Goal: Information Seeking & Learning: Learn about a topic

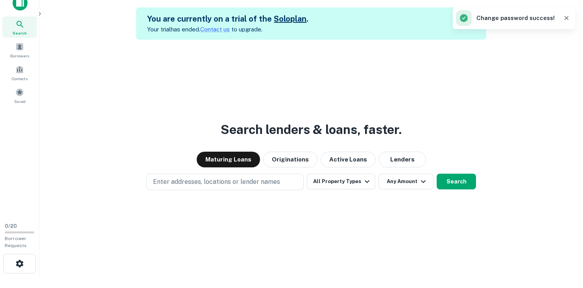
scroll to position [13, 0]
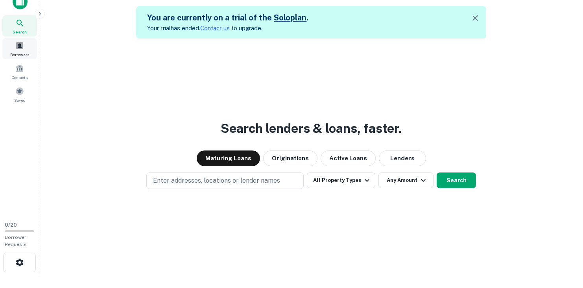
click at [20, 51] on div "Borrowers" at bounding box center [19, 48] width 35 height 21
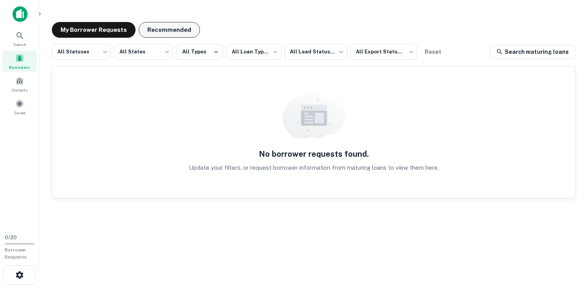
click at [177, 30] on button "Recommended" at bounding box center [169, 30] width 61 height 16
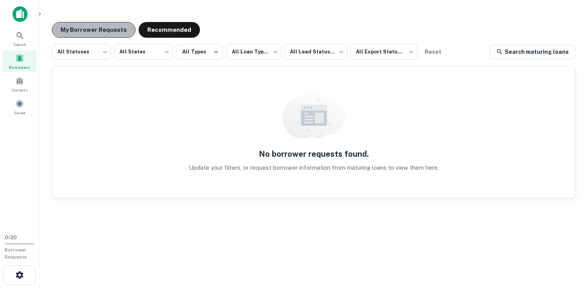
click at [97, 27] on button "My Borrower Requests" at bounding box center [94, 30] width 84 height 16
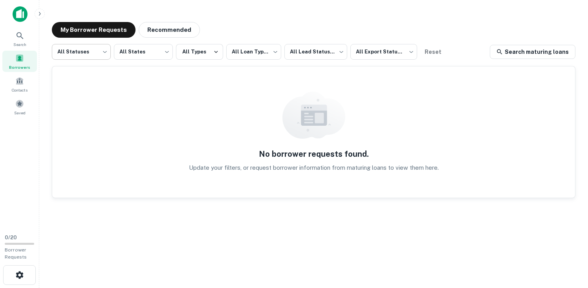
click at [100, 51] on body "**********" at bounding box center [294, 144] width 588 height 288
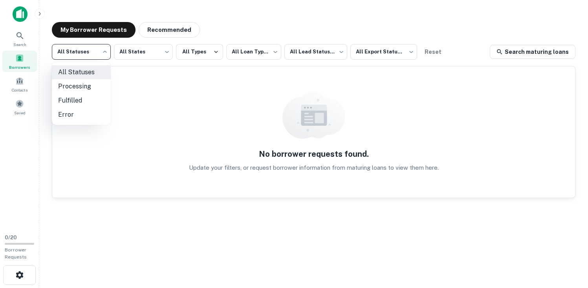
click at [127, 51] on div at bounding box center [294, 144] width 588 height 288
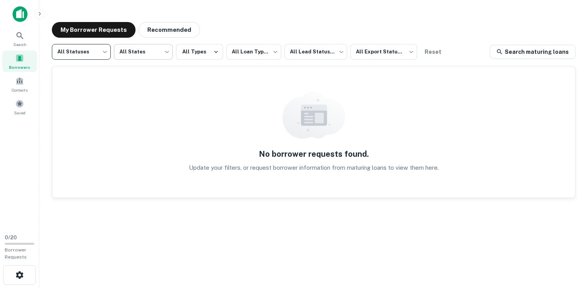
click at [139, 54] on body "**********" at bounding box center [294, 144] width 588 height 288
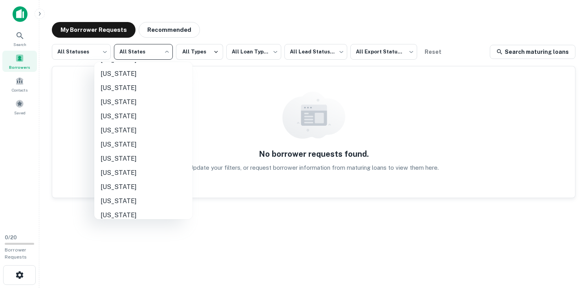
scroll to position [571, 0]
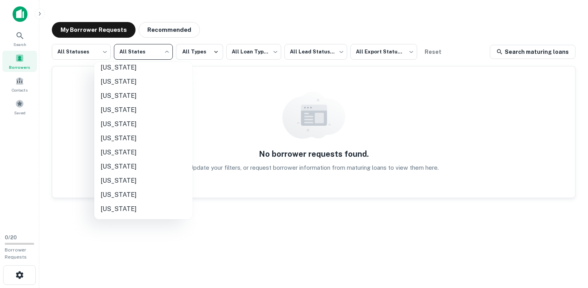
click at [128, 167] on li "[US_STATE]" at bounding box center [143, 167] width 98 height 14
type input "**"
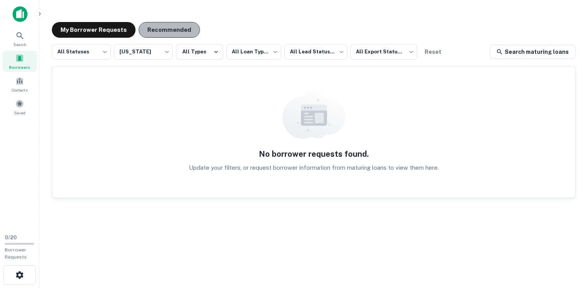
click at [164, 28] on button "Recommended" at bounding box center [169, 30] width 61 height 16
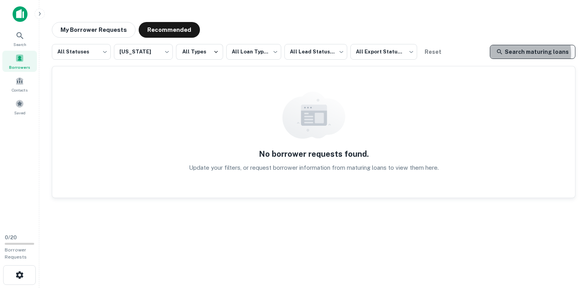
click at [526, 53] on link "Search maturing loans" at bounding box center [533, 52] width 86 height 14
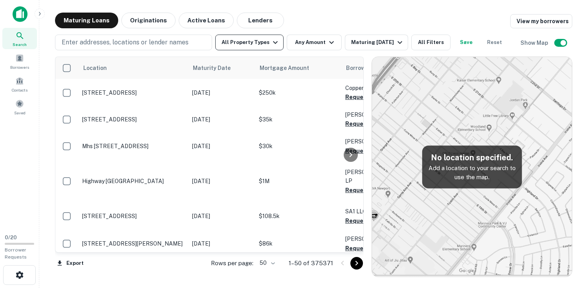
click at [241, 41] on button "All Property Types" at bounding box center [249, 43] width 68 height 16
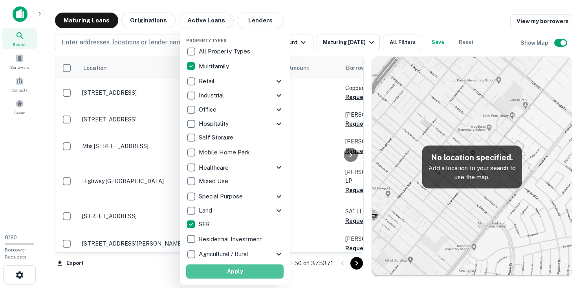
drag, startPoint x: 232, startPoint y: 270, endPoint x: 227, endPoint y: 254, distance: 17.5
click at [232, 270] on button "Apply" at bounding box center [234, 272] width 97 height 14
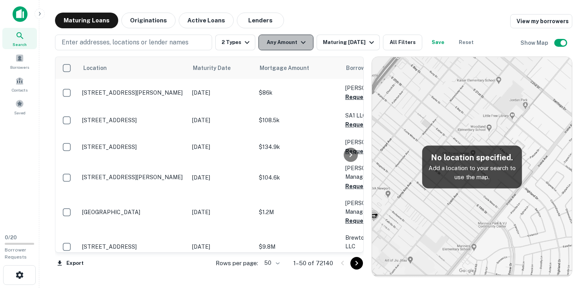
click at [288, 42] on button "Any Amount" at bounding box center [286, 43] width 55 height 16
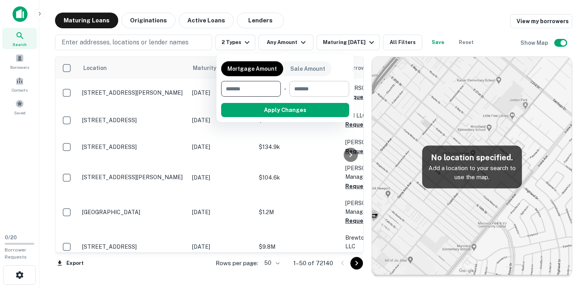
click at [314, 89] on input "number" at bounding box center [317, 89] width 54 height 16
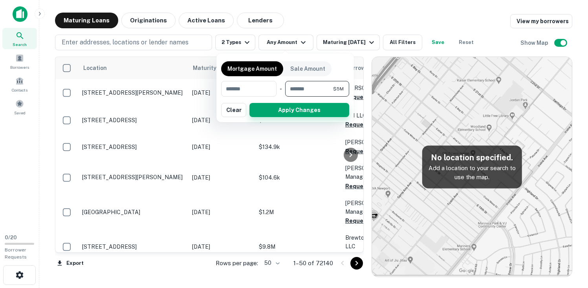
type input "*******"
click at [310, 109] on button "Apply Changes" at bounding box center [300, 110] width 100 height 14
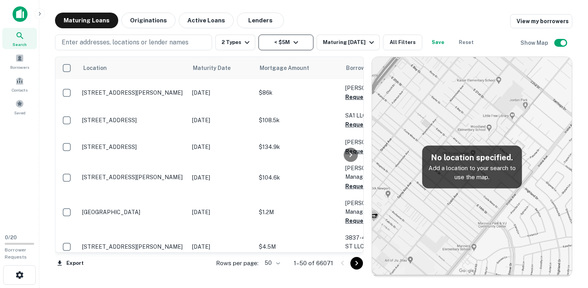
click at [270, 42] on button "< $5M" at bounding box center [286, 43] width 55 height 16
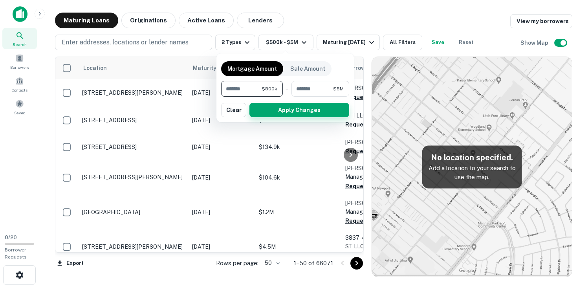
type input "******"
click at [276, 109] on button "Apply Changes" at bounding box center [300, 110] width 100 height 14
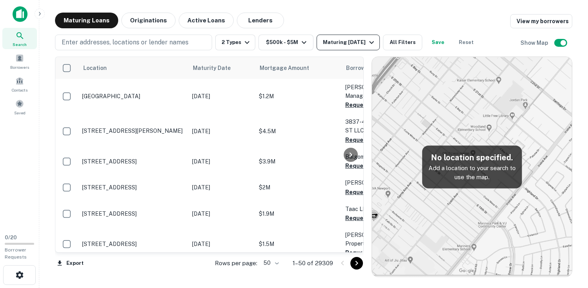
click at [329, 42] on div "Maturing In 1 Year" at bounding box center [349, 42] width 53 height 9
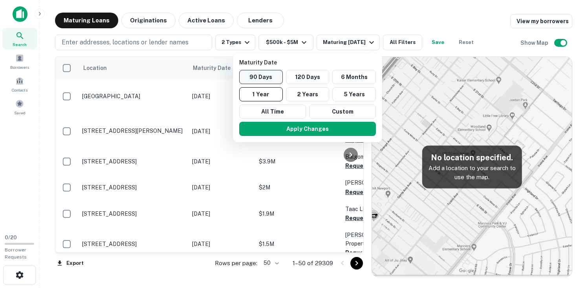
click at [268, 75] on button "90 Days" at bounding box center [261, 77] width 44 height 14
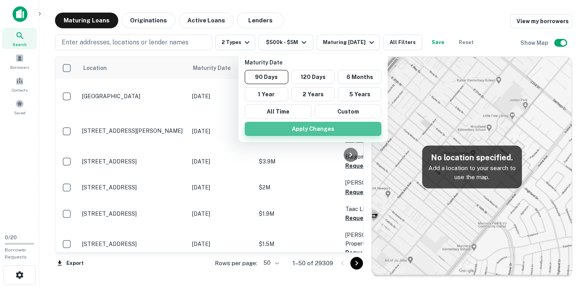
click at [313, 129] on button "Apply Changes" at bounding box center [313, 129] width 137 height 14
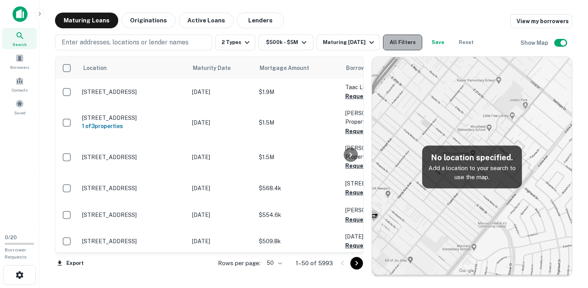
click at [409, 43] on button "All Filters" at bounding box center [402, 43] width 39 height 16
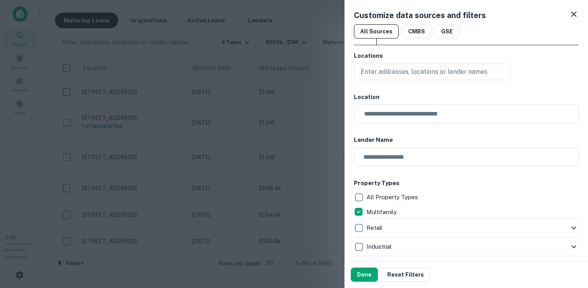
click at [572, 15] on icon at bounding box center [575, 14] width 6 height 6
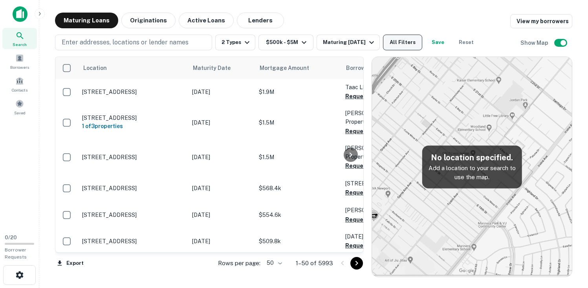
click at [408, 42] on button "All Filters" at bounding box center [402, 43] width 39 height 16
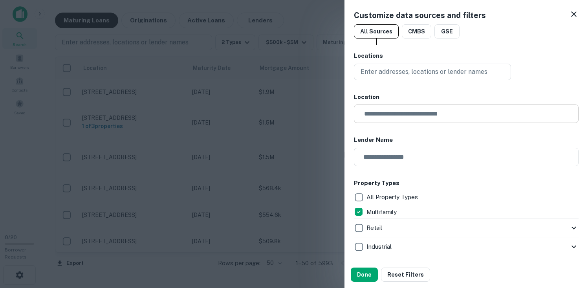
click at [393, 115] on input "text" at bounding box center [469, 114] width 219 height 18
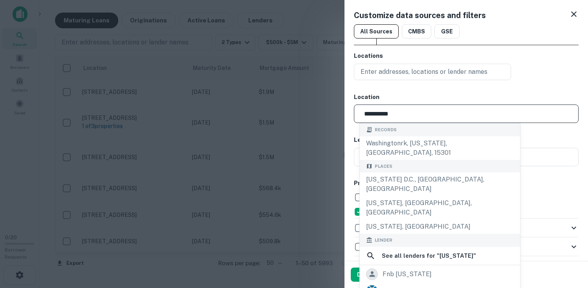
click at [402, 220] on div "Washington, USA" at bounding box center [440, 227] width 160 height 14
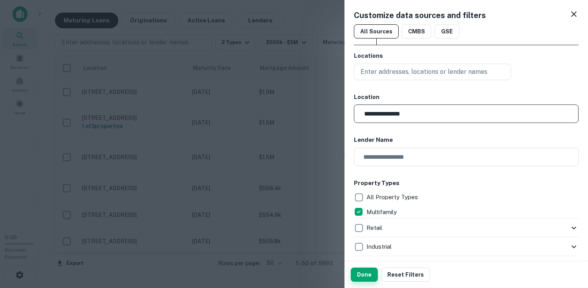
type input "**********"
click at [370, 276] on button "Done" at bounding box center [364, 275] width 27 height 14
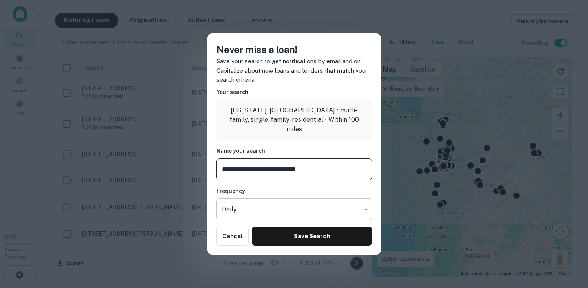
type input "**********"
click at [269, 209] on body "Search Borrowers Contacts Saved 0 / 20 Borrower Requests Maturing Loans Origina…" at bounding box center [294, 144] width 588 height 288
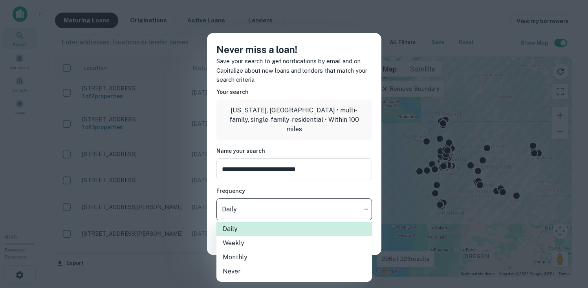
click at [273, 242] on li "Weekly" at bounding box center [295, 243] width 156 height 14
type input "******"
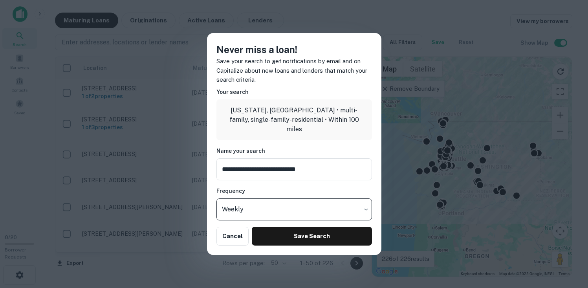
click at [280, 235] on button "Save Search" at bounding box center [312, 236] width 120 height 19
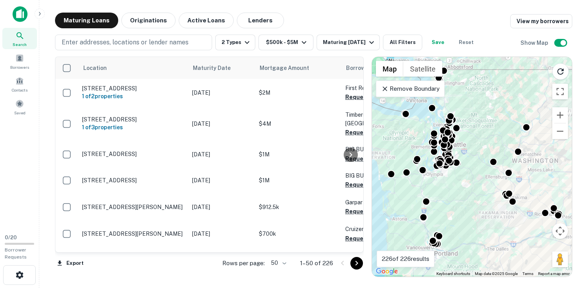
drag, startPoint x: 471, startPoint y: 177, endPoint x: 482, endPoint y: 172, distance: 11.6
click at [482, 172] on div "To activate drag with keyboard, press Alt + Enter. Once in keyboard drag state,…" at bounding box center [472, 167] width 200 height 220
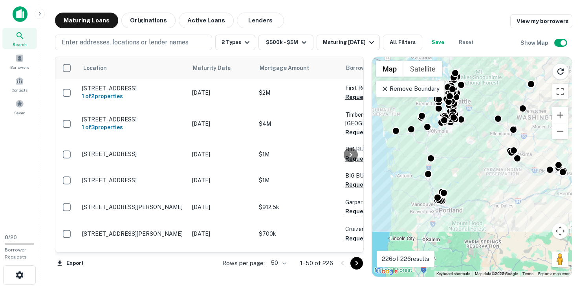
drag, startPoint x: 467, startPoint y: 203, endPoint x: 456, endPoint y: 172, distance: 32.9
click at [455, 172] on div "To activate drag with keyboard, press Alt + Enter. Once in keyboard drag state,…" at bounding box center [472, 167] width 200 height 220
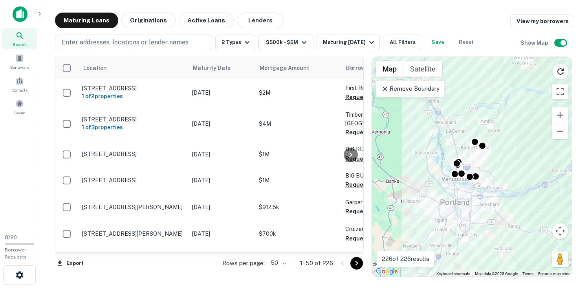
drag, startPoint x: 464, startPoint y: 210, endPoint x: 507, endPoint y: 169, distance: 59.2
click at [512, 162] on div "To activate drag with keyboard, press Alt + Enter. Once in keyboard drag state,…" at bounding box center [472, 167] width 200 height 220
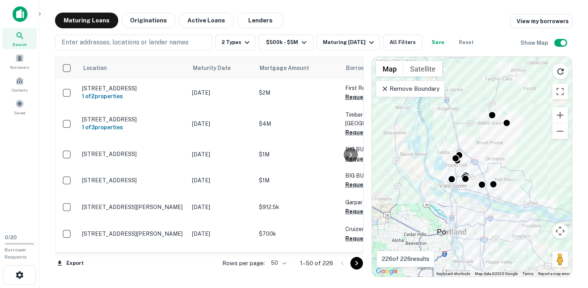
drag, startPoint x: 472, startPoint y: 162, endPoint x: 485, endPoint y: 159, distance: 13.3
click at [486, 158] on div "To activate drag with keyboard, press Alt + Enter. Once in keyboard drag state,…" at bounding box center [472, 167] width 200 height 220
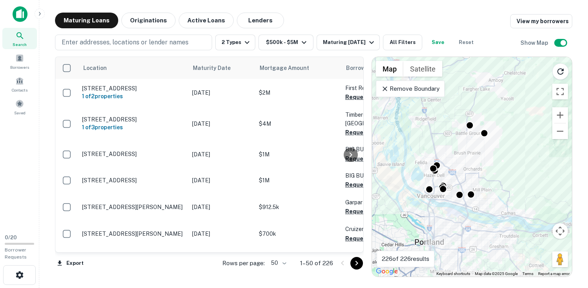
drag, startPoint x: 509, startPoint y: 151, endPoint x: 482, endPoint y: 160, distance: 28.6
click at [482, 160] on div "To activate drag with keyboard, press Alt + Enter. Once in keyboard drag state,…" at bounding box center [472, 167] width 200 height 220
click at [561, 91] on button "Toggle fullscreen view" at bounding box center [561, 92] width 16 height 16
click at [408, 44] on button "All Filters" at bounding box center [402, 43] width 39 height 16
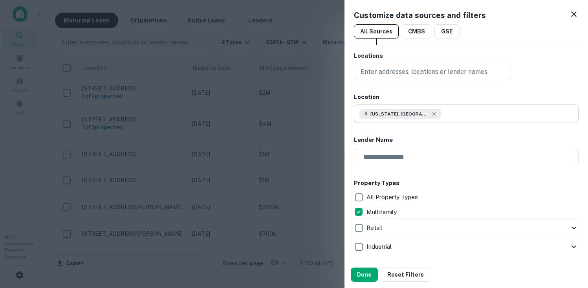
click at [432, 112] on icon at bounding box center [434, 114] width 4 height 4
click at [427, 116] on input "text" at bounding box center [469, 114] width 219 height 18
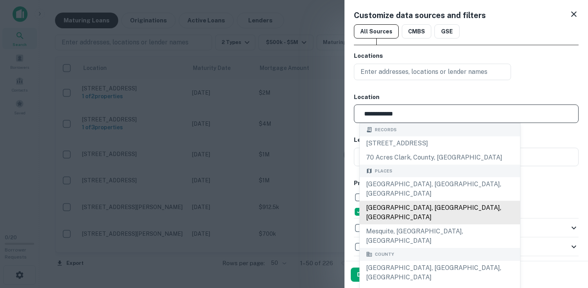
click at [419, 201] on div "Clark County, WA, USA" at bounding box center [440, 213] width 160 height 24
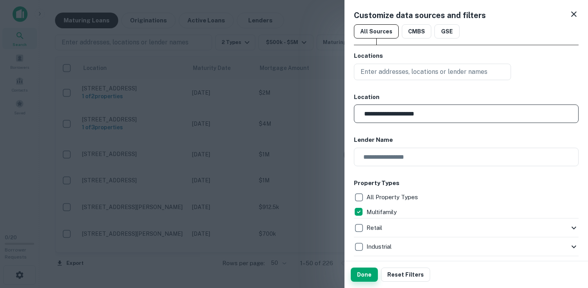
type input "**********"
drag, startPoint x: 365, startPoint y: 274, endPoint x: 370, endPoint y: 269, distance: 7.2
click at [365, 274] on button "Done" at bounding box center [364, 275] width 27 height 14
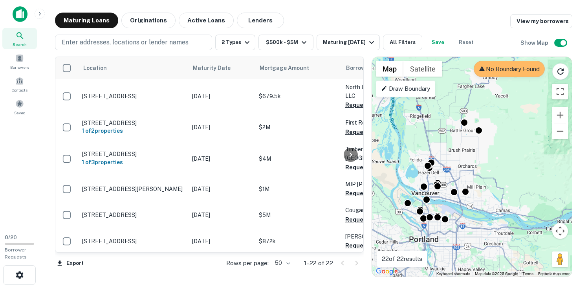
drag, startPoint x: 464, startPoint y: 212, endPoint x: 461, endPoint y: 167, distance: 44.9
click at [461, 167] on div "To activate drag with keyboard, press Alt + Enter. Once in keyboard drag state,…" at bounding box center [472, 167] width 200 height 220
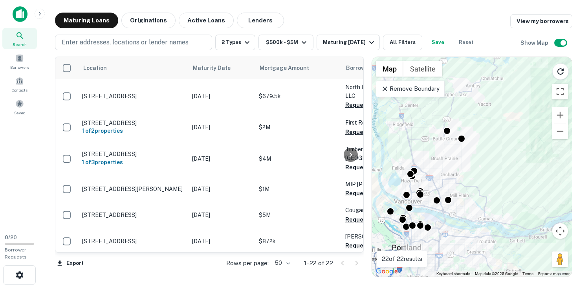
drag, startPoint x: 485, startPoint y: 180, endPoint x: 471, endPoint y: 154, distance: 29.6
click at [471, 153] on div "To activate drag with keyboard, press Alt + Enter. Once in keyboard drag state,…" at bounding box center [472, 167] width 200 height 220
click at [402, 44] on button "All Filters" at bounding box center [402, 43] width 39 height 16
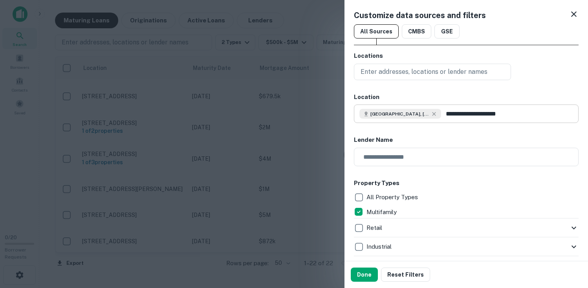
click at [455, 115] on input "**********" at bounding box center [510, 114] width 138 height 18
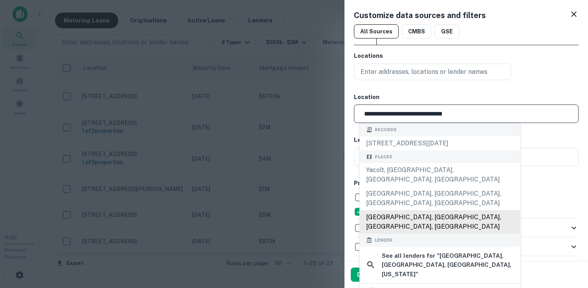
click at [395, 210] on div "Battle Ground, Clark County, WA, USA" at bounding box center [440, 222] width 160 height 24
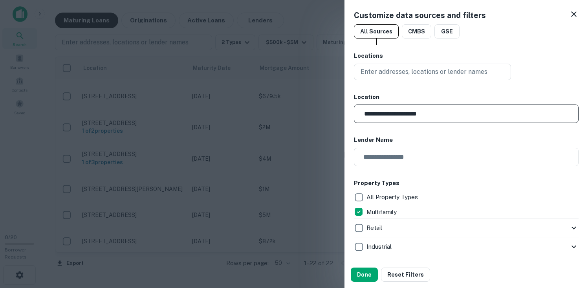
drag, startPoint x: 437, startPoint y: 116, endPoint x: 354, endPoint y: 106, distance: 83.9
click at [354, 106] on div "**********" at bounding box center [466, 114] width 225 height 18
type input "**********"
drag, startPoint x: 417, startPoint y: 116, endPoint x: 337, endPoint y: 110, distance: 81.2
click at [337, 110] on div "**********" at bounding box center [294, 144] width 588 height 288
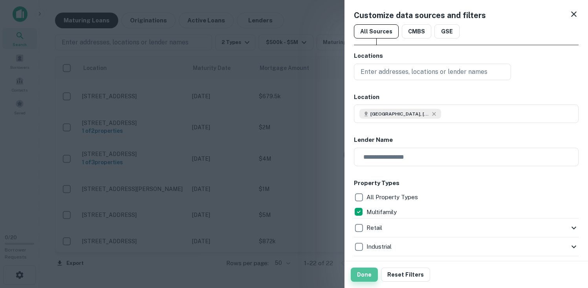
click at [366, 274] on button "Done" at bounding box center [364, 275] width 27 height 14
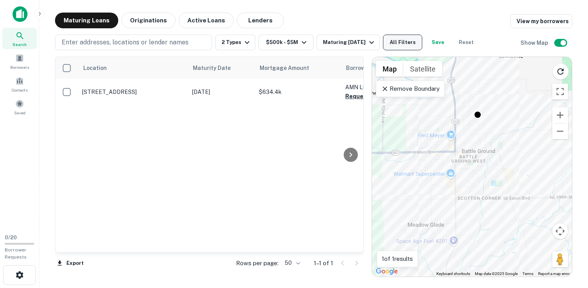
click at [401, 42] on button "All Filters" at bounding box center [402, 43] width 39 height 16
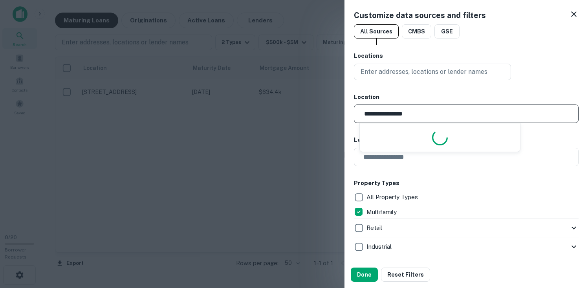
click at [430, 116] on input "**********" at bounding box center [469, 114] width 219 height 18
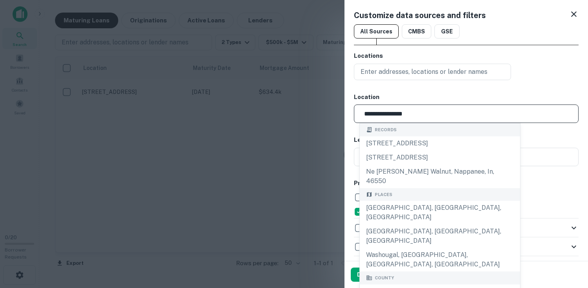
type input "**********"
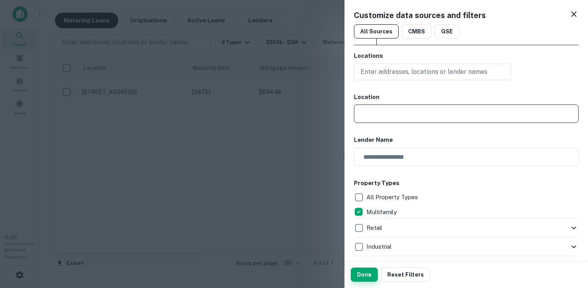
click at [366, 273] on button "Done" at bounding box center [364, 275] width 27 height 14
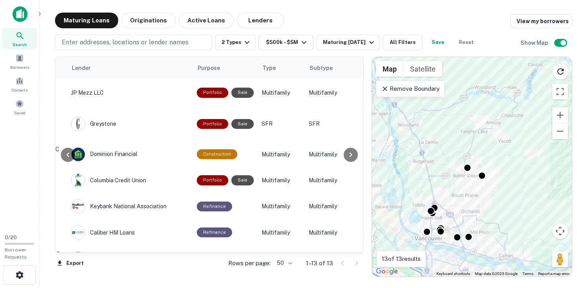
scroll to position [0, 362]
click at [351, 154] on icon at bounding box center [351, 155] width 3 height 5
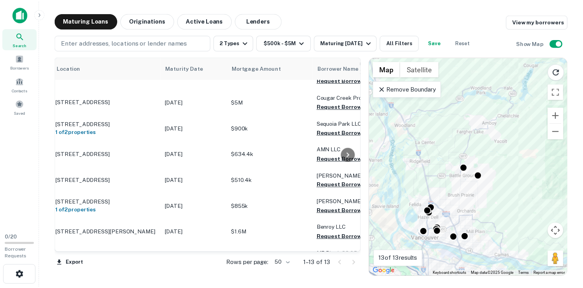
scroll to position [52, 0]
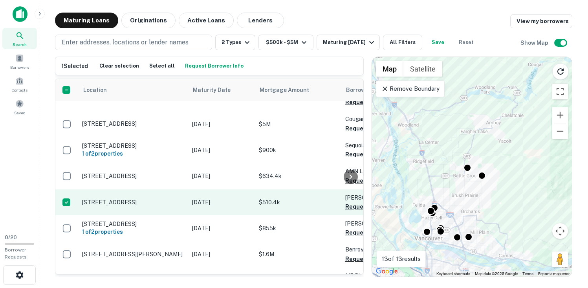
click at [101, 202] on p "1614 Grant St Vancouver, WA 98660" at bounding box center [133, 202] width 102 height 7
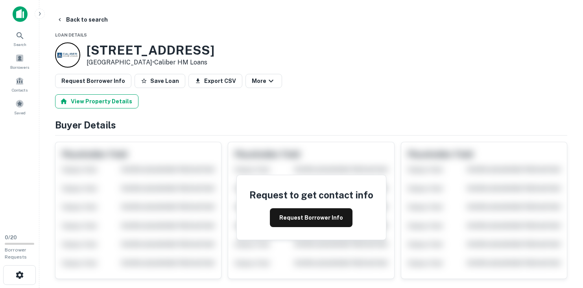
click at [116, 100] on button "View Property Details" at bounding box center [96, 101] width 83 height 14
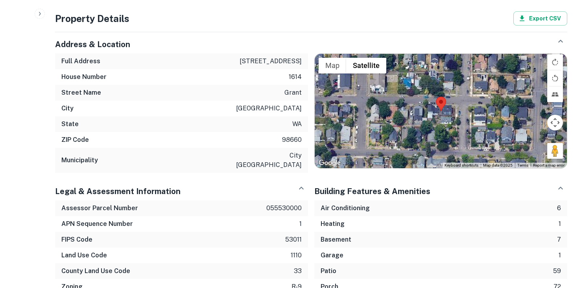
scroll to position [381, 0]
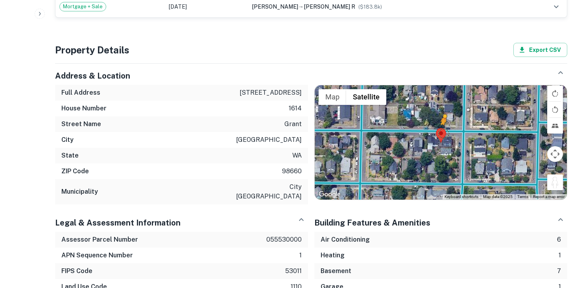
drag, startPoint x: 554, startPoint y: 182, endPoint x: 443, endPoint y: 133, distance: 121.1
click at [443, 133] on div "To activate drag with keyboard, press Alt + Enter. Once in keyboard drag state,…" at bounding box center [440, 142] width 252 height 114
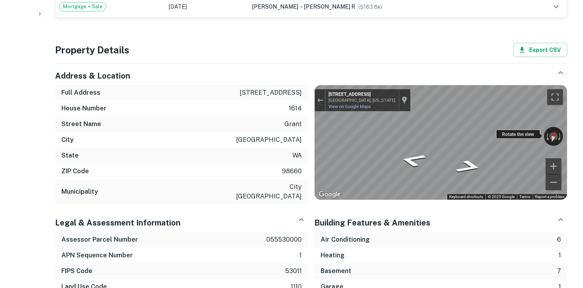
click at [500, 130] on div "← Move left → Move right ↑ Move up ↓ Move down + Zoom in - Zoom out 700 W 17th …" at bounding box center [440, 142] width 252 height 114
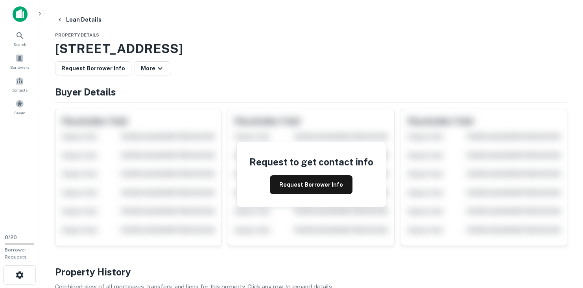
scroll to position [0, 0]
click at [293, 182] on button "Request Borrower Info" at bounding box center [311, 184] width 83 height 19
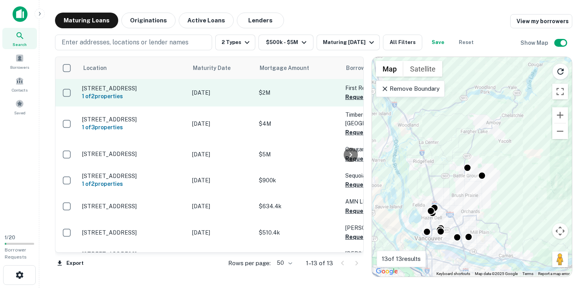
click at [105, 89] on p "111 Ne 136th Ave Vancouver, WA 98684" at bounding box center [133, 88] width 102 height 7
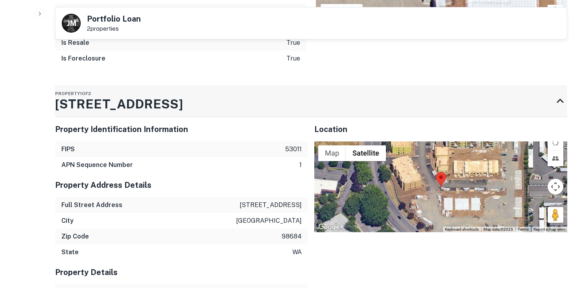
scroll to position [706, 0]
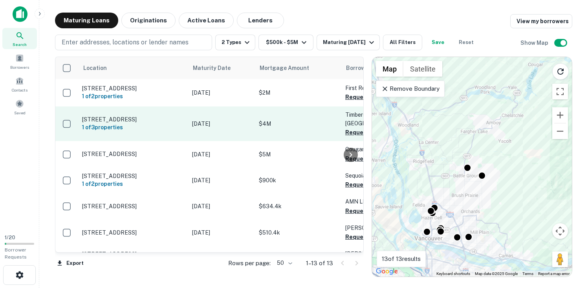
click at [134, 121] on p "608 Ne 86th St Vancouver, WA 98665" at bounding box center [133, 119] width 102 height 7
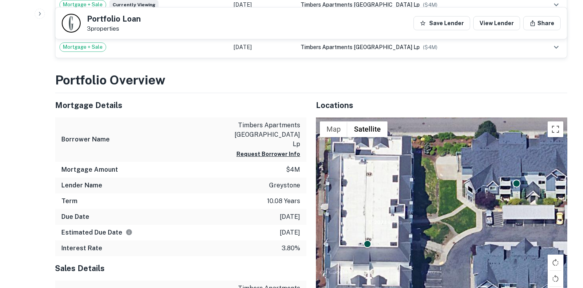
scroll to position [397, 0]
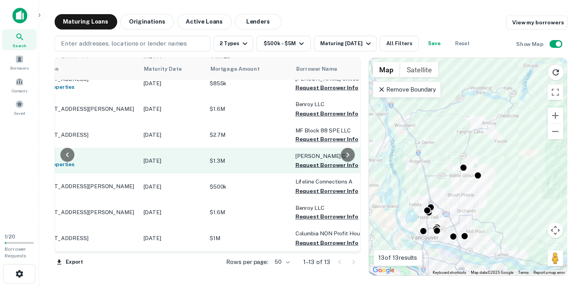
scroll to position [186, 47]
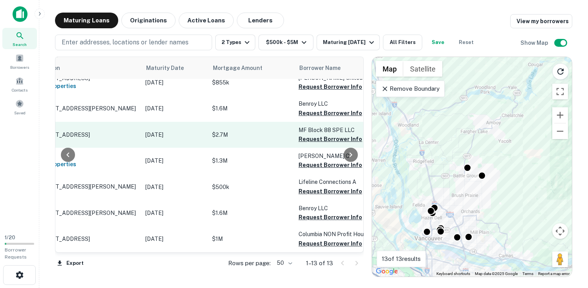
click at [96, 131] on p "1304 Ne 88th St Vancouver, WA 98665" at bounding box center [86, 134] width 102 height 7
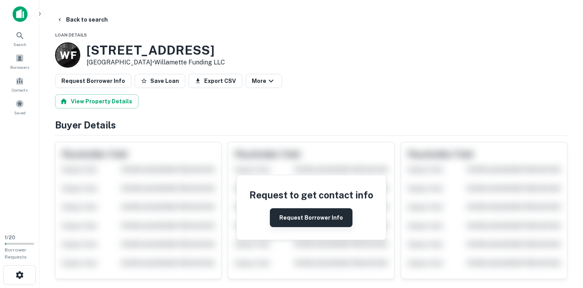
click at [307, 219] on button "Request Borrower Info" at bounding box center [311, 217] width 83 height 19
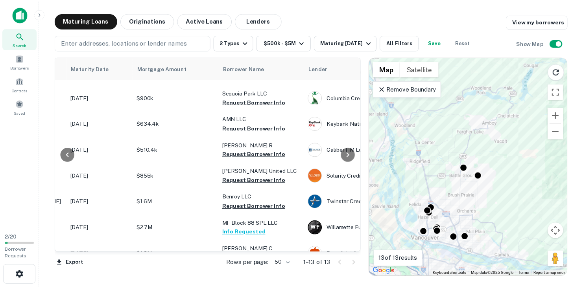
scroll to position [83, 128]
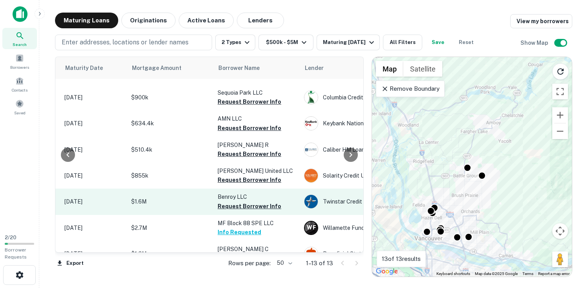
click at [157, 206] on p "$1.6M" at bounding box center [170, 201] width 79 height 9
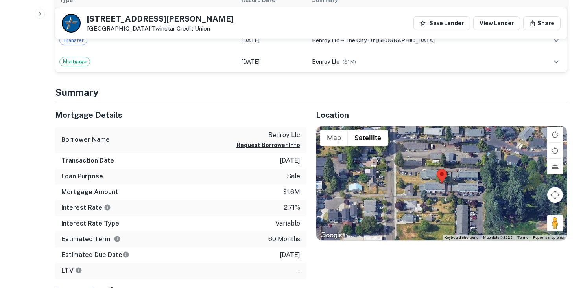
scroll to position [335, 0]
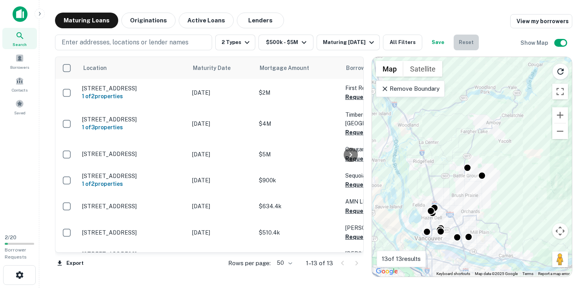
click at [472, 42] on button "Reset" at bounding box center [466, 43] width 25 height 16
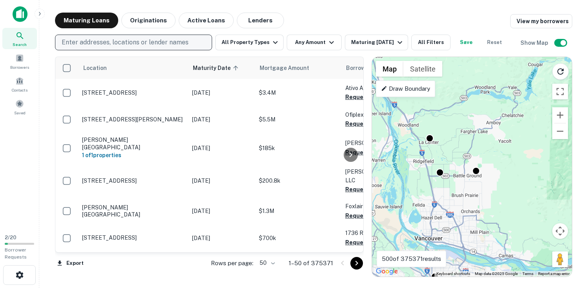
click at [129, 42] on p "Enter addresses, locations or lender names" at bounding box center [125, 42] width 127 height 9
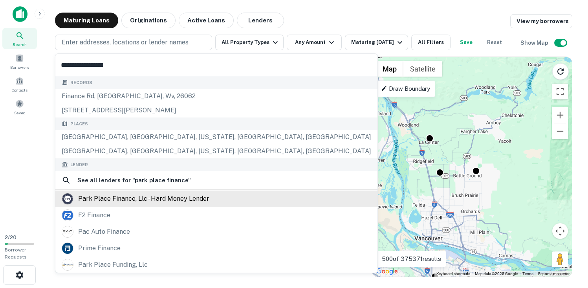
type input "**********"
click at [160, 201] on div "park place finance, llc - hard money lender" at bounding box center [143, 199] width 131 height 12
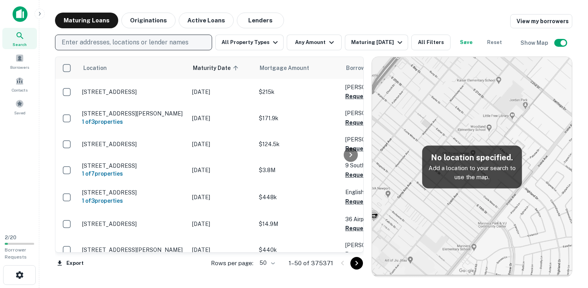
click at [127, 44] on p "Enter addresses, locations or lender names" at bounding box center [125, 42] width 127 height 9
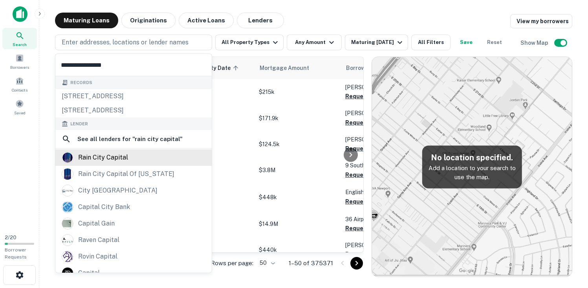
type input "**********"
click at [142, 160] on div "rain city capital" at bounding box center [134, 158] width 144 height 12
